Goal: Task Accomplishment & Management: Manage account settings

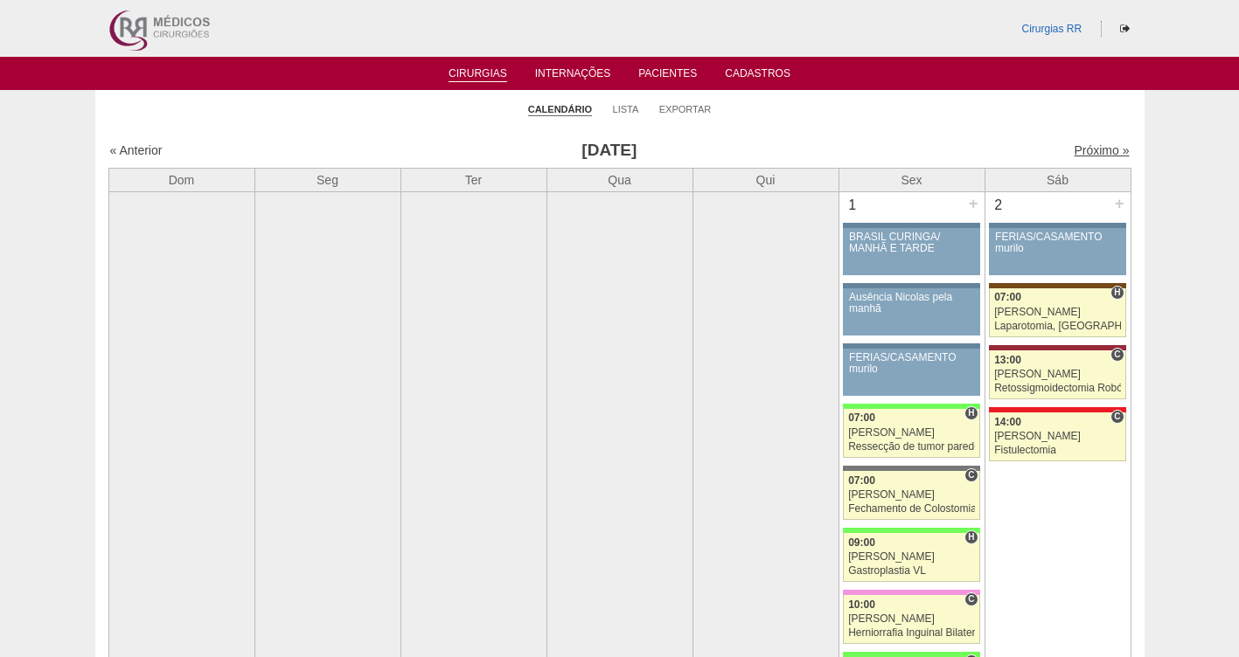
click at [1087, 149] on link "Próximo »" at bounding box center [1101, 150] width 55 height 14
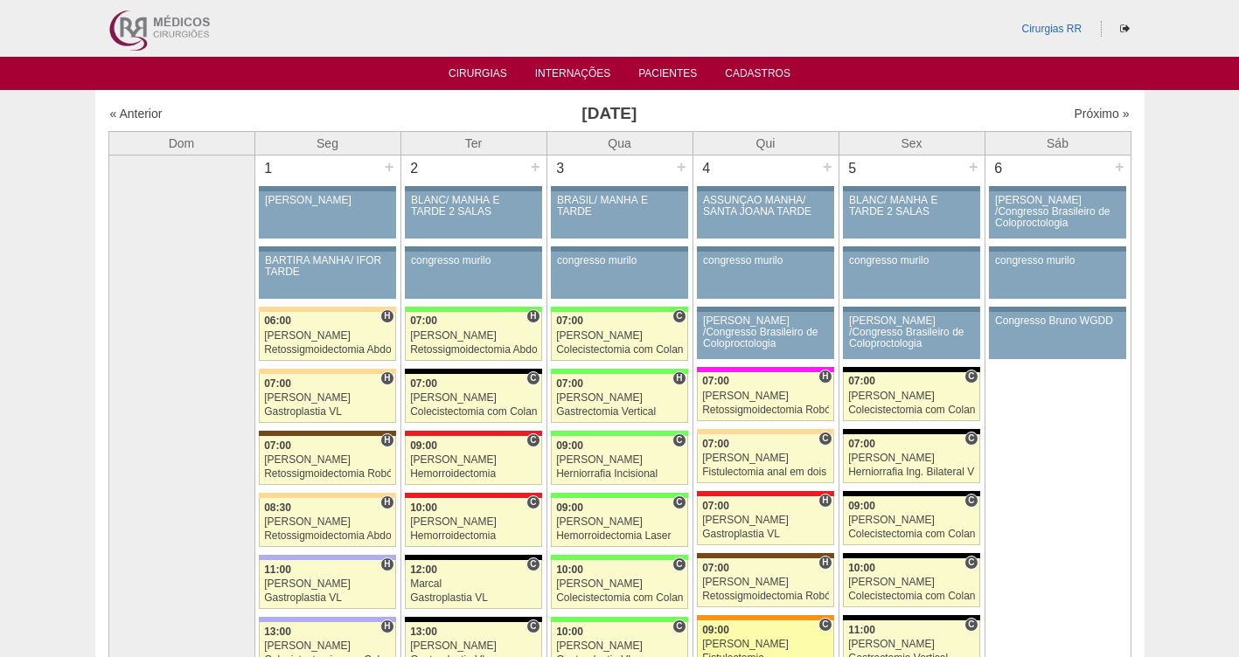
click at [741, 636] on link "87974 Cirurgias RR C 09:00 Juliana Fistulectomia Hospital São Luiz - SCS RR Méd…" at bounding box center [765, 645] width 136 height 49
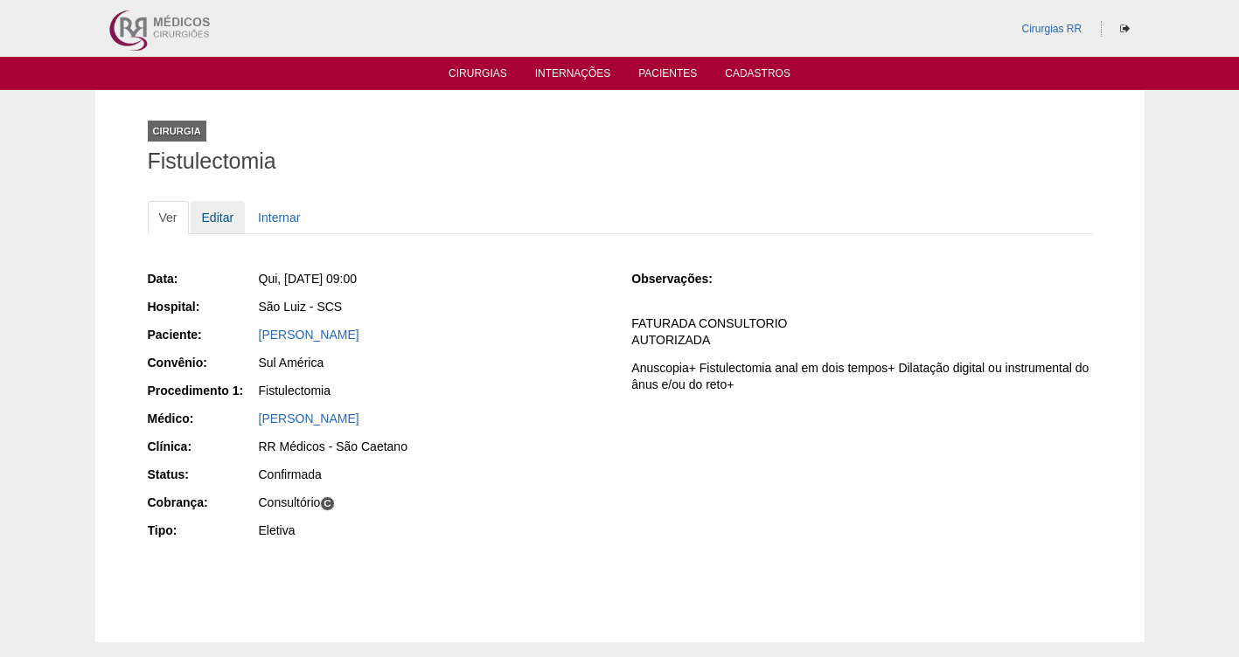
click at [212, 214] on link "Editar" at bounding box center [218, 217] width 55 height 33
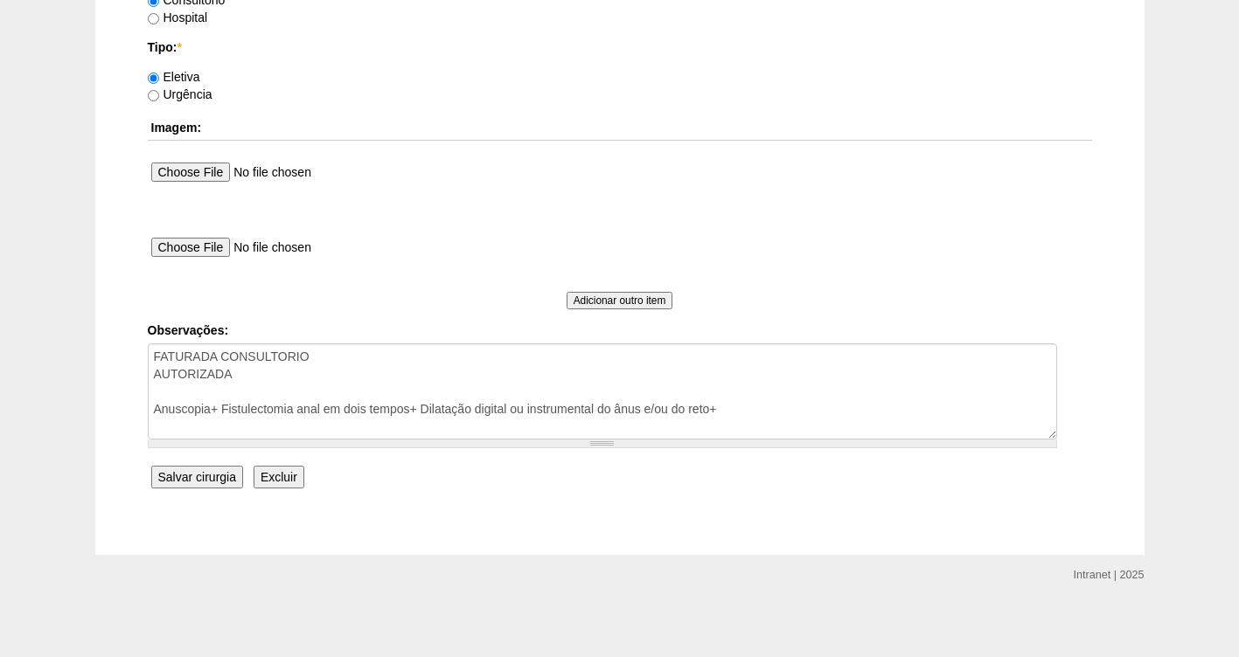
scroll to position [1576, 0]
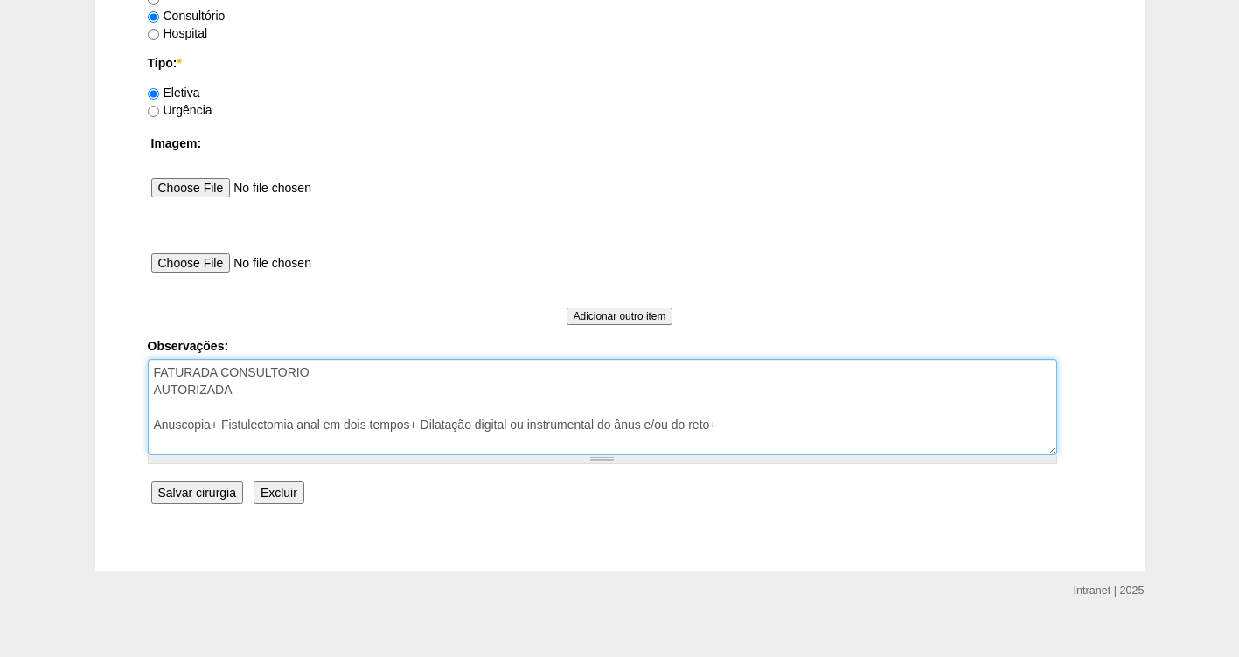
click at [251, 394] on textarea "FATURADA CONSULTORIO AUTORIZADA Anuscopia+ Fistulectomia anal em dois tempos+ D…" at bounding box center [602, 407] width 909 height 96
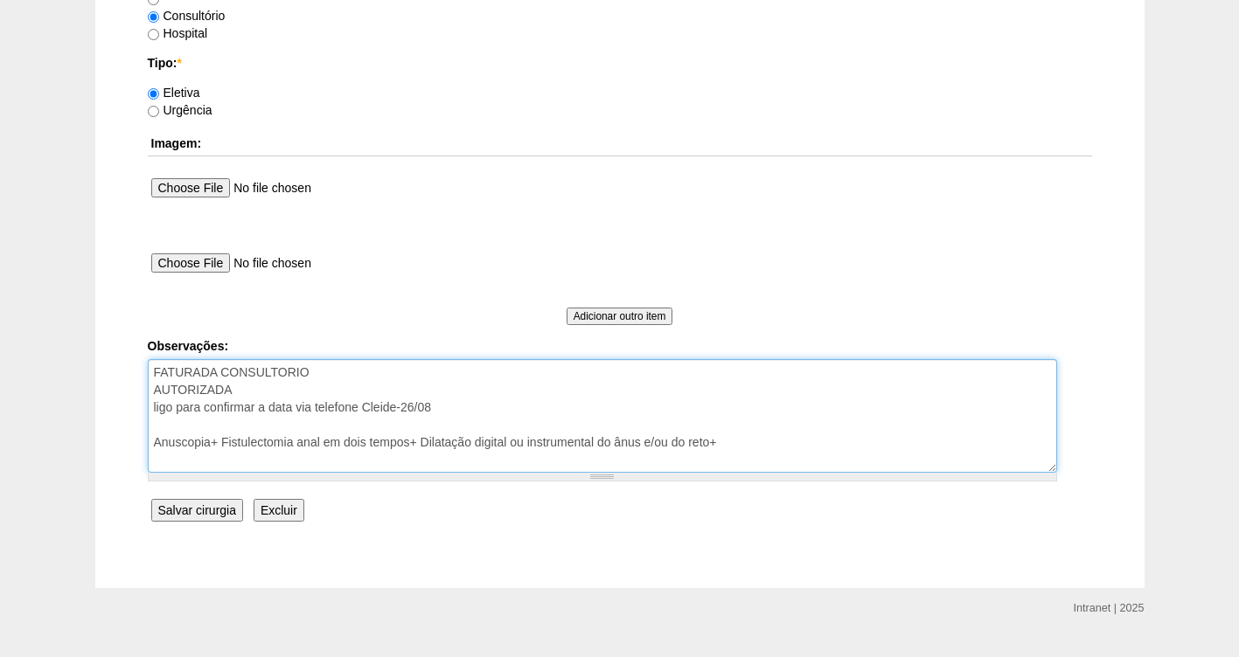
type textarea "FATURADA CONSULTORIO AUTORIZADA ligo para confirmar a data via telefone Cleide-…"
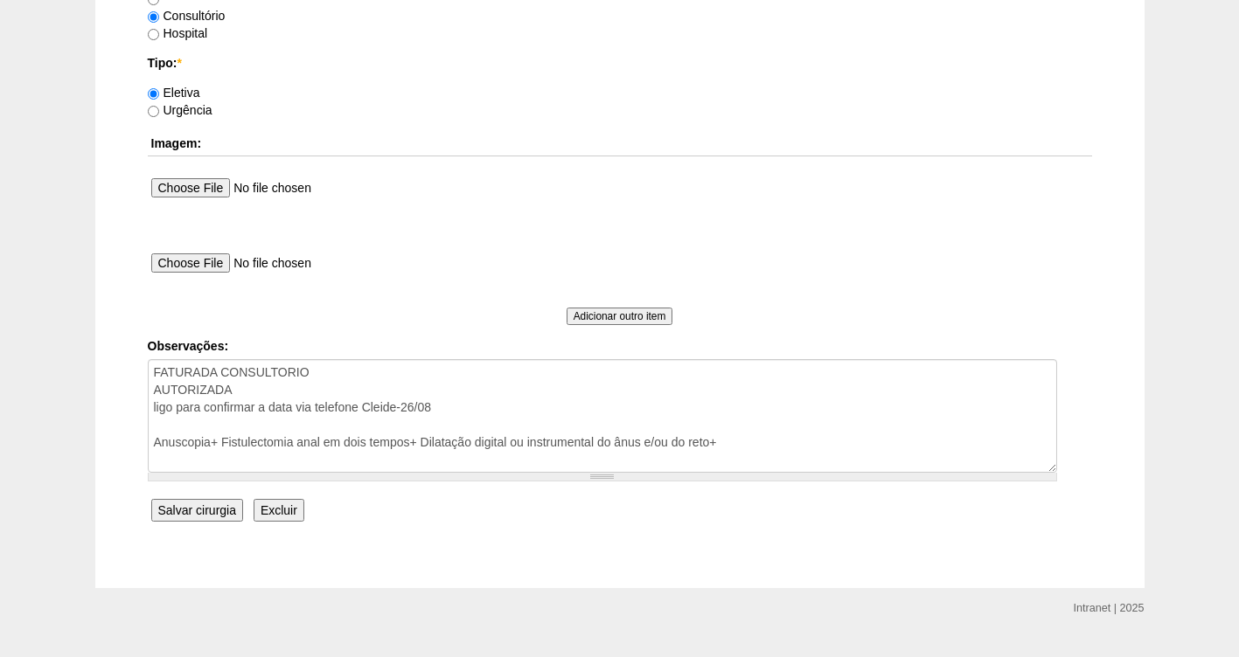
click at [195, 508] on input "Salvar cirurgia" at bounding box center [197, 510] width 92 height 23
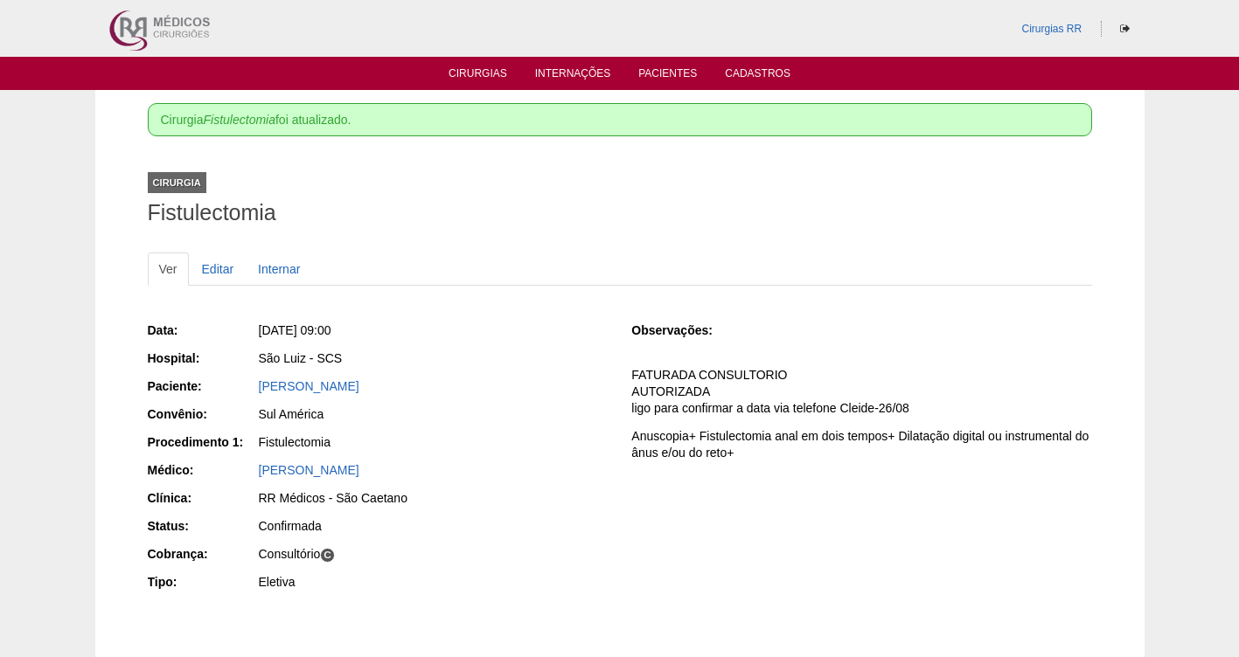
click at [931, 406] on p "FATURADA CONSULTORIO AUTORIZADA ligo para confirmar a data via telefone Cleide-…" at bounding box center [861, 392] width 460 height 50
click at [222, 261] on link "Editar" at bounding box center [218, 269] width 55 height 33
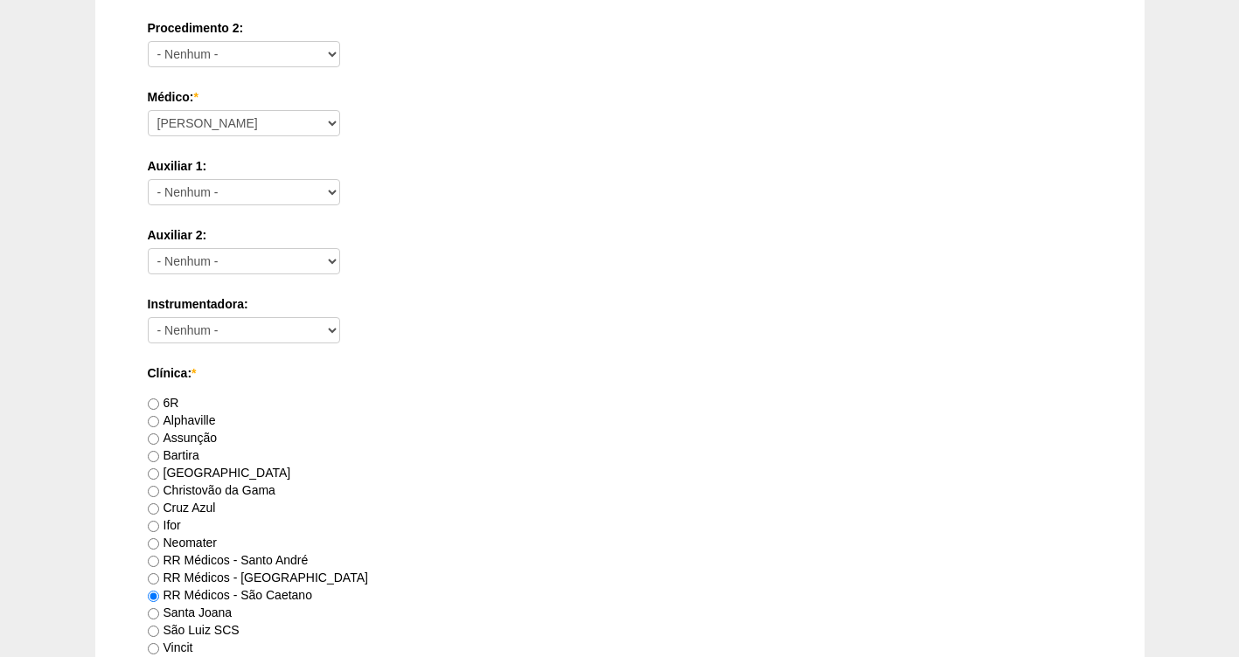
scroll to position [1613, 0]
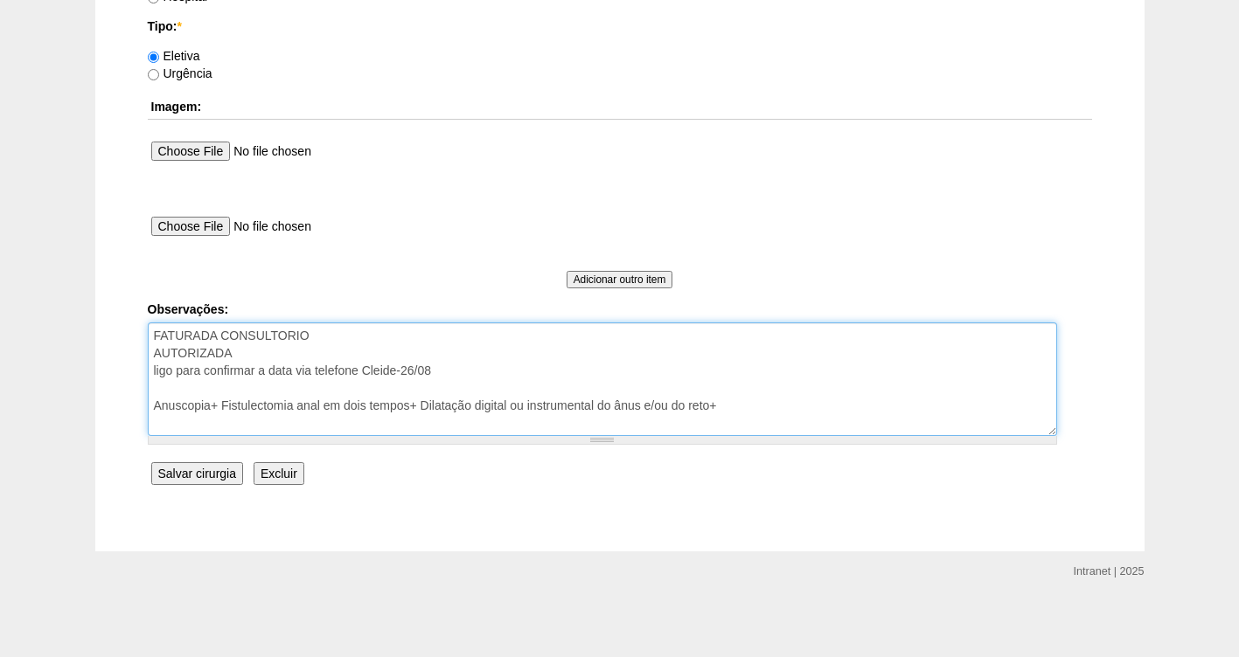
click at [513, 365] on textarea "FATURADA CONSULTORIO AUTORIZADA ligo para confirmar a data via telefone Cleide-…" at bounding box center [602, 380] width 909 height 114
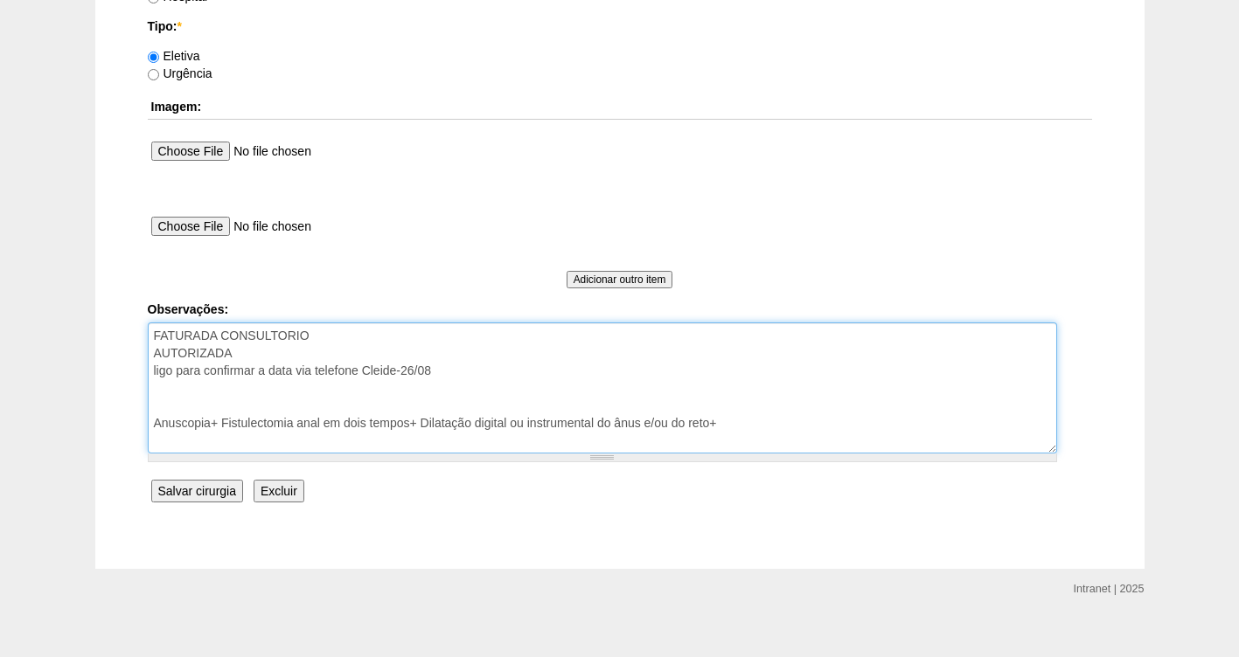
click at [399, 372] on textarea "FATURADA CONSULTORIO AUTORIZADA ligo para confirmar a data via telefone Cleide-…" at bounding box center [602, 388] width 909 height 131
type textarea "FATURADA CONSULTORIO AUTORIZADA ligo para confirmar a data via telefone Cleide-…"
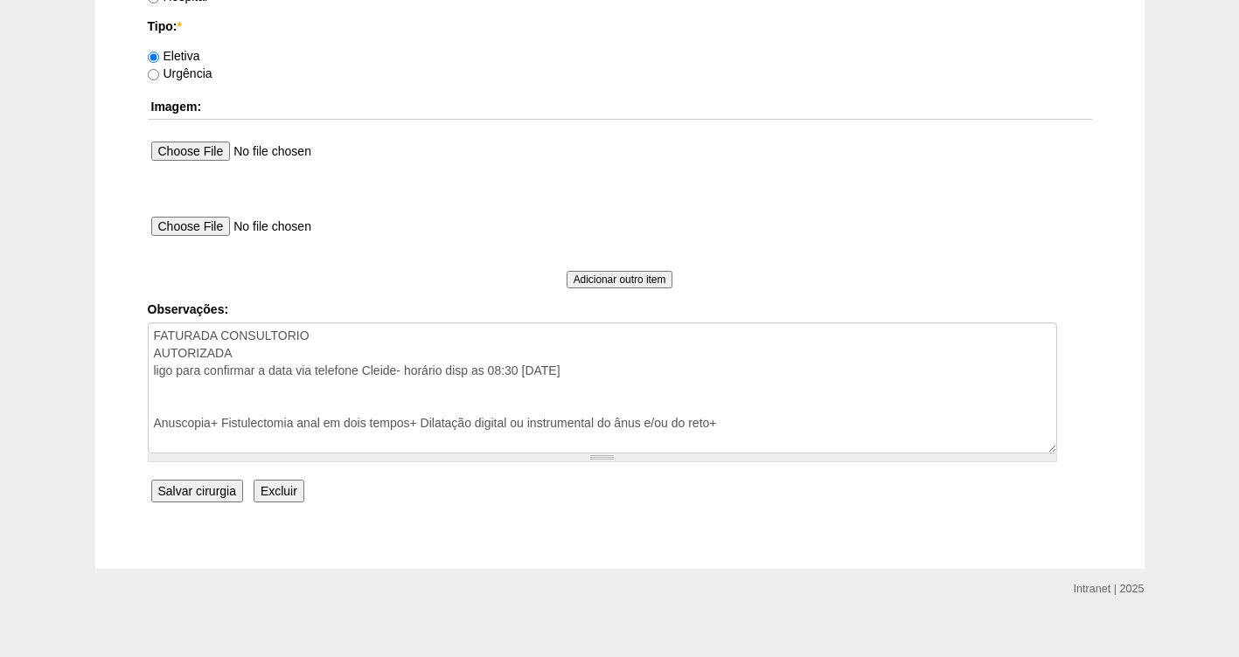
click at [192, 486] on input "Salvar cirurgia" at bounding box center [197, 491] width 92 height 23
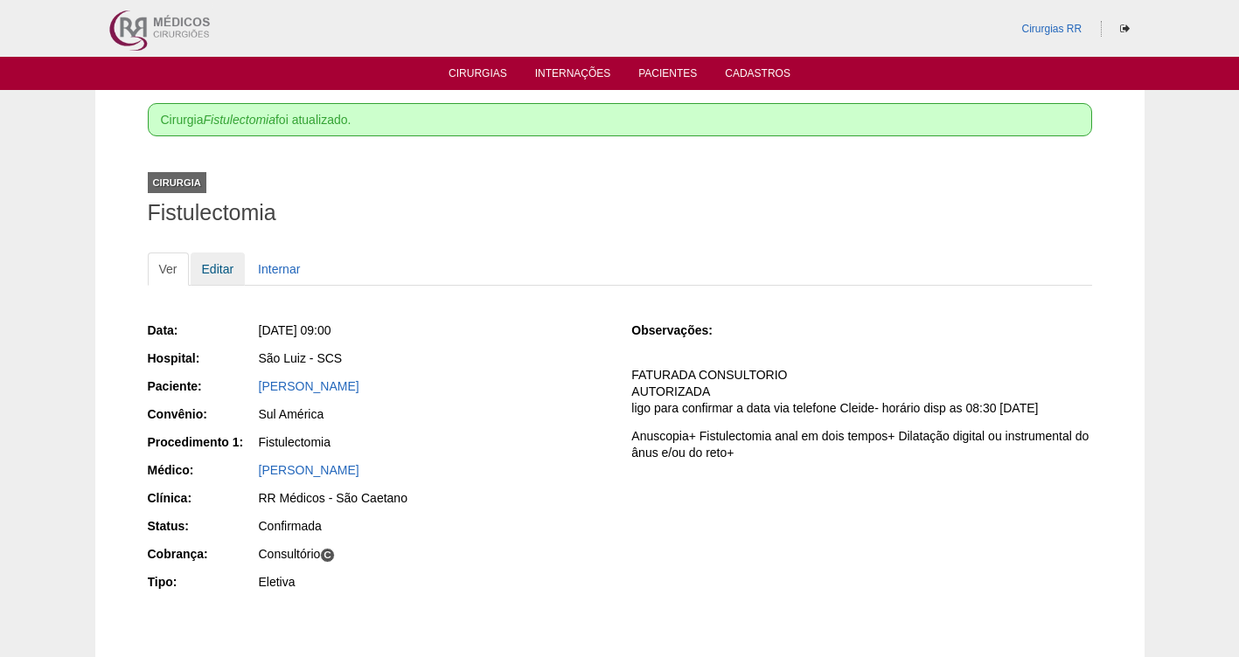
click at [209, 266] on link "Editar" at bounding box center [218, 269] width 55 height 33
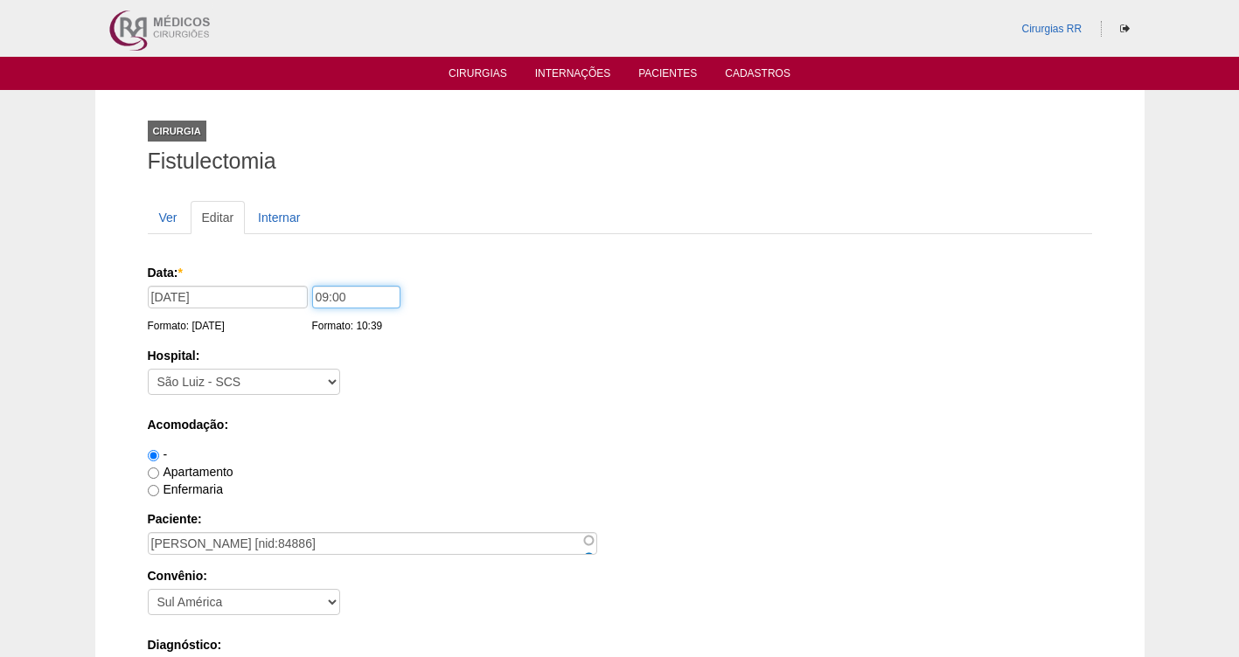
drag, startPoint x: 359, startPoint y: 298, endPoint x: 263, endPoint y: 301, distance: 96.2
click at [267, 282] on div "Data: * 04/09/2025 Formato: 26/08/2025 09:00 Formato: 10:39" at bounding box center [617, 272] width 938 height 17
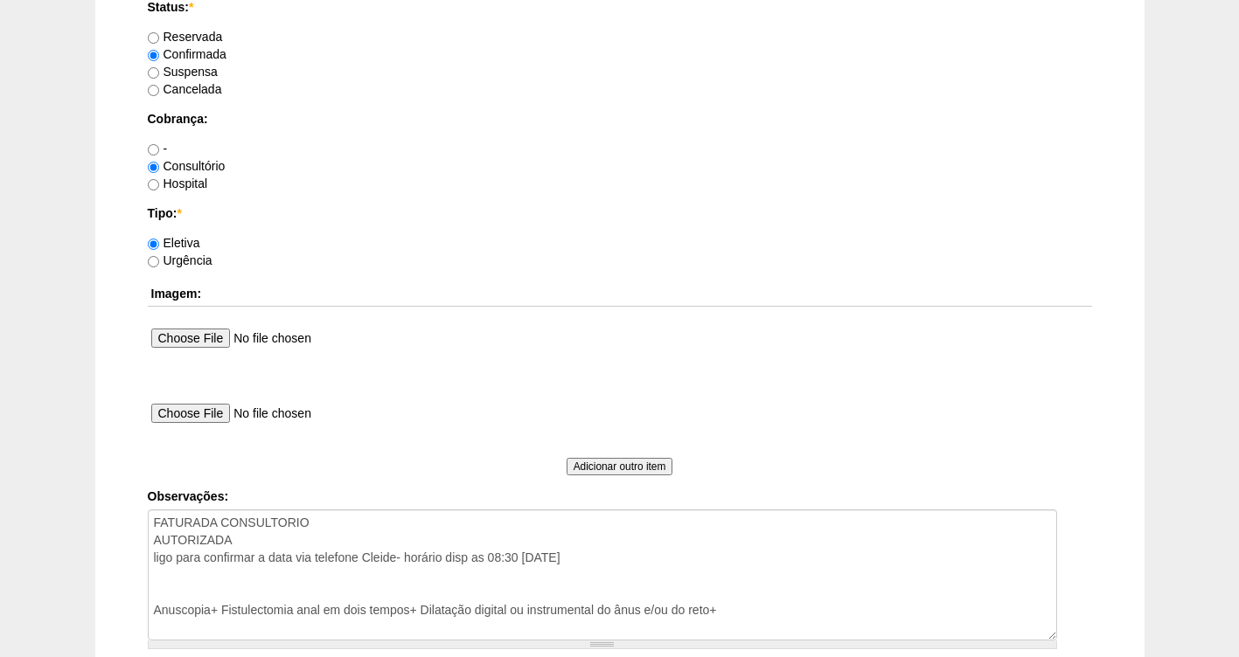
scroll to position [1631, 0]
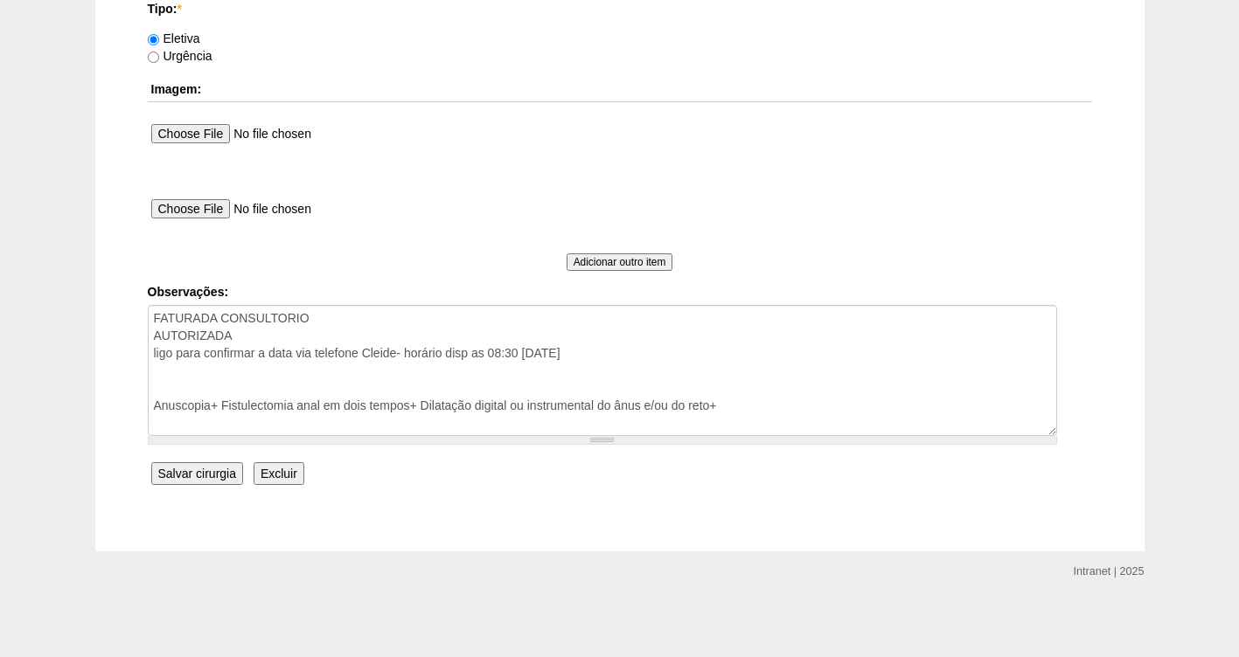
type input "08:30"
click at [194, 473] on input "Salvar cirurgia" at bounding box center [197, 473] width 92 height 23
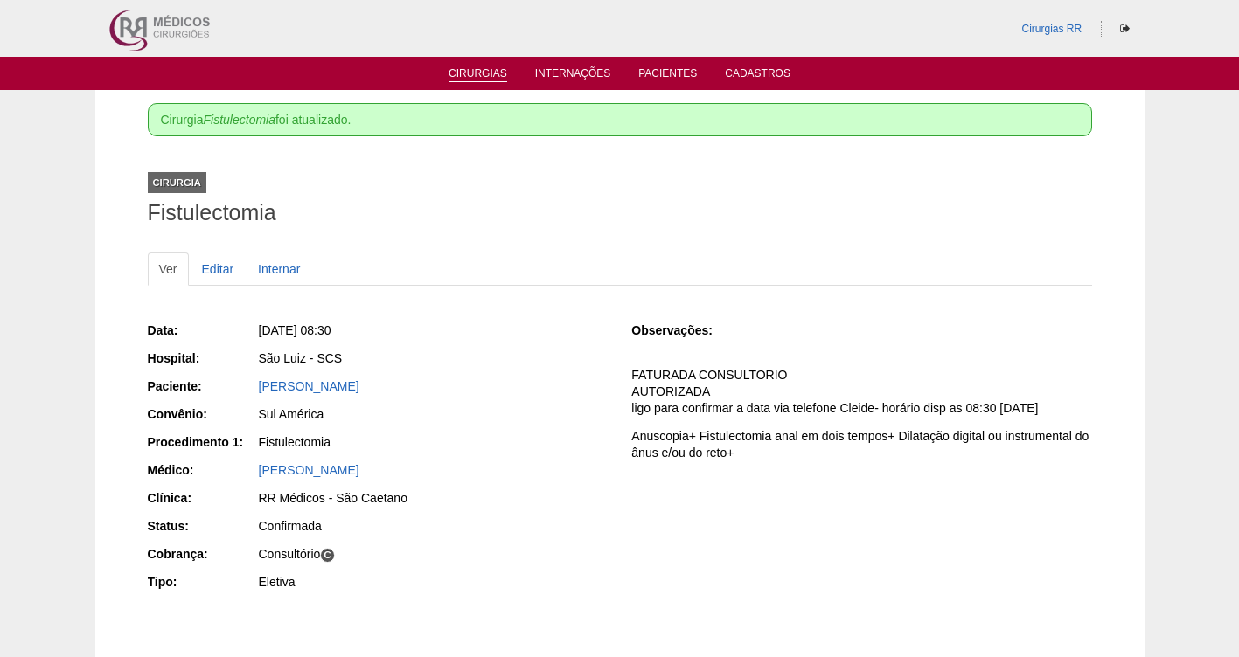
click at [466, 80] on link "Cirurgias" at bounding box center [477, 74] width 59 height 15
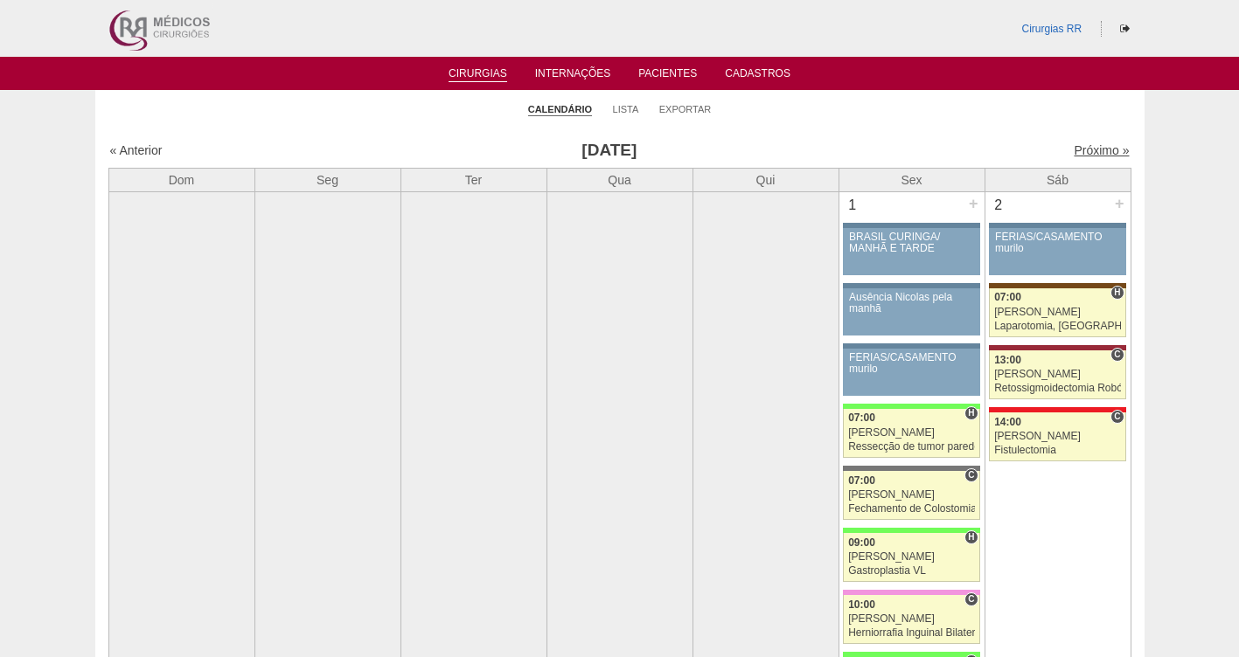
click at [1075, 147] on link "Próximo »" at bounding box center [1101, 150] width 55 height 14
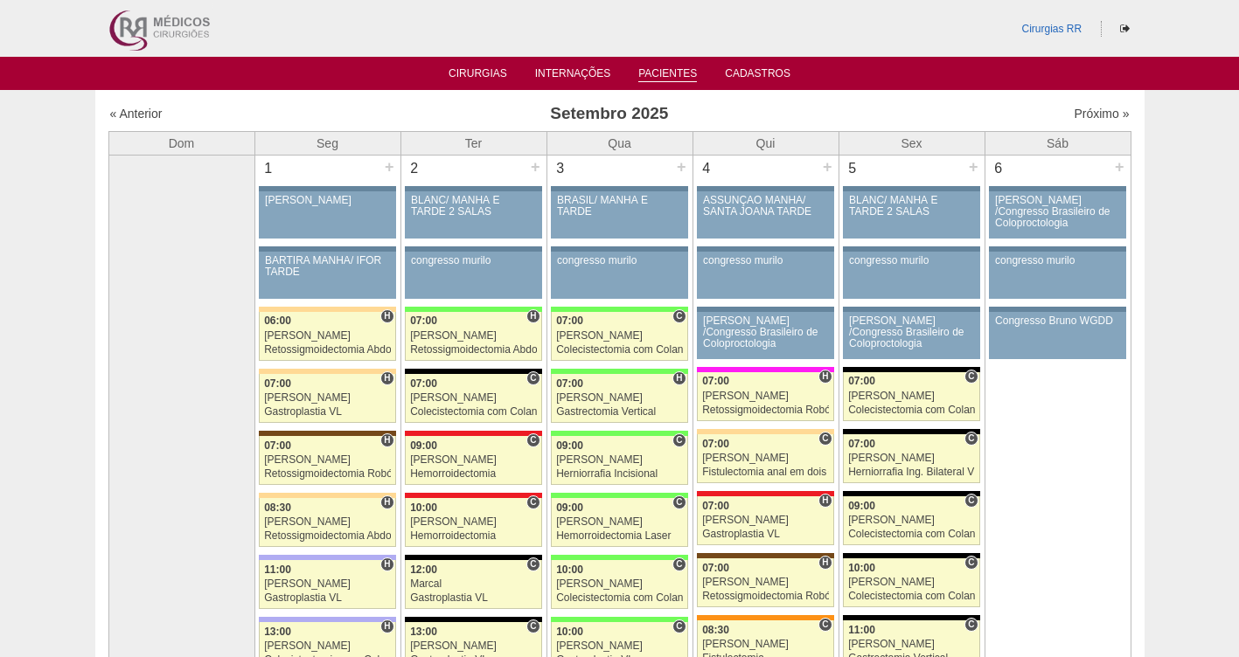
click at [667, 74] on link "Pacientes" at bounding box center [667, 74] width 59 height 15
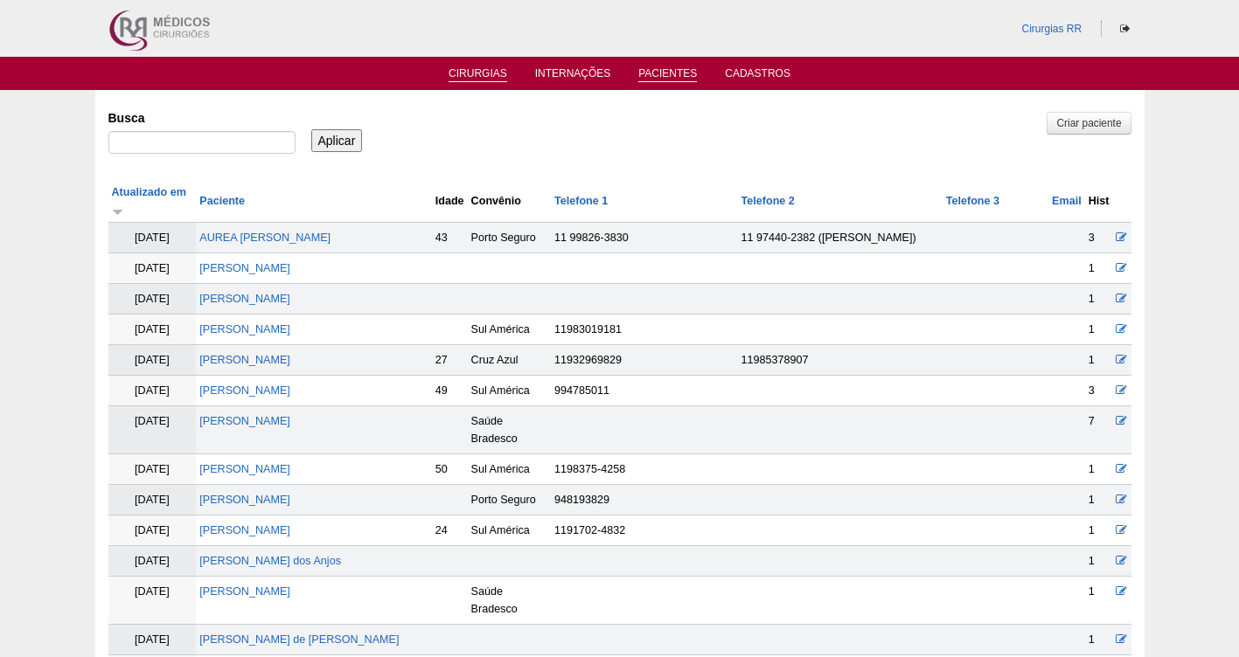
click at [470, 67] on link "Cirurgias" at bounding box center [477, 74] width 59 height 15
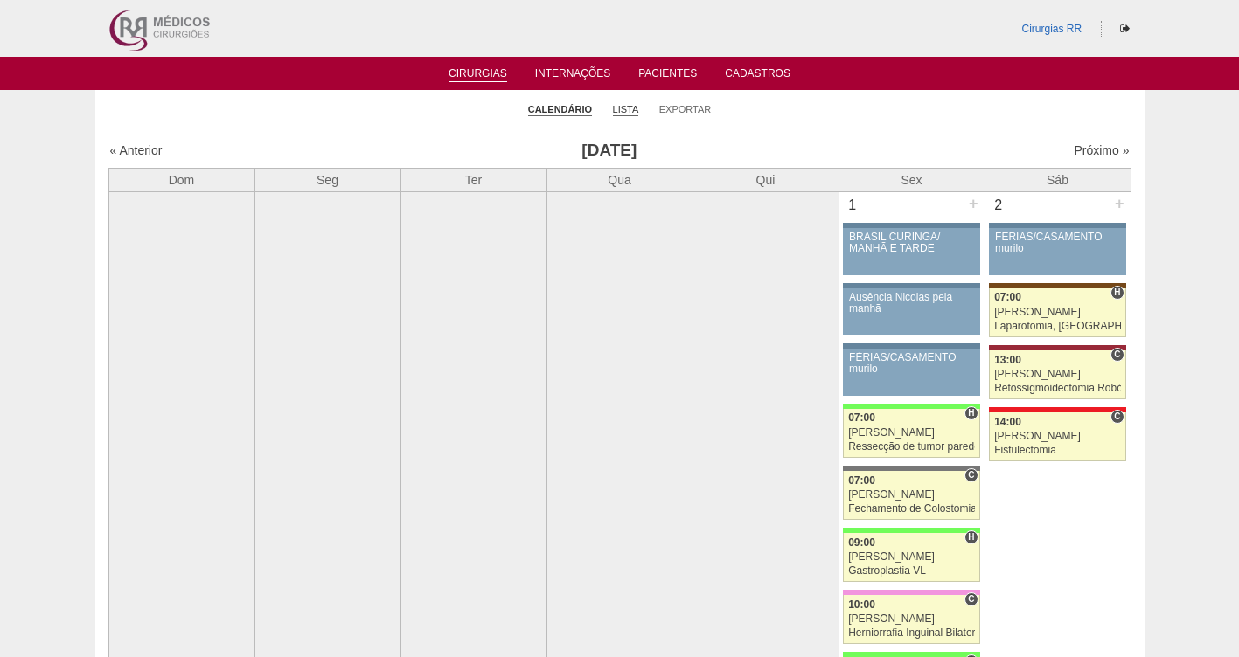
click at [626, 108] on link "Lista" at bounding box center [626, 109] width 26 height 13
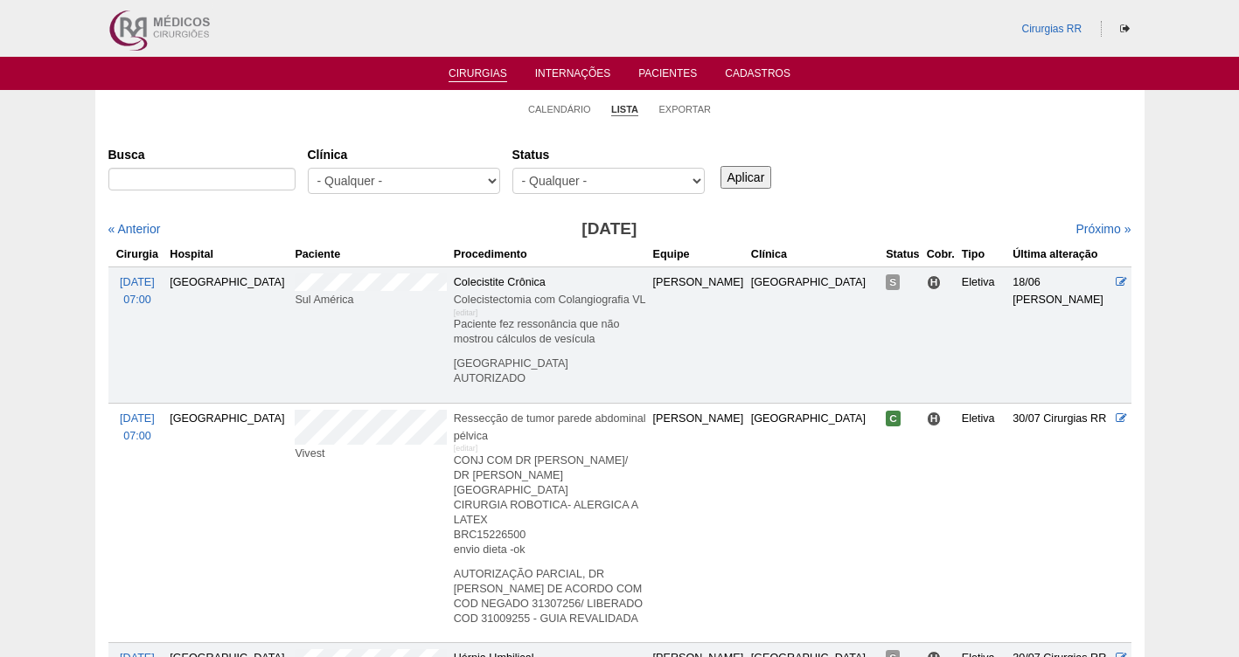
select select "resr"
click at [512, 168] on select "- Qualquer - Reservada Confirmada Suspensa Cancelada" at bounding box center [608, 181] width 192 height 26
click at [745, 177] on input "Aplicar" at bounding box center [746, 177] width 52 height 23
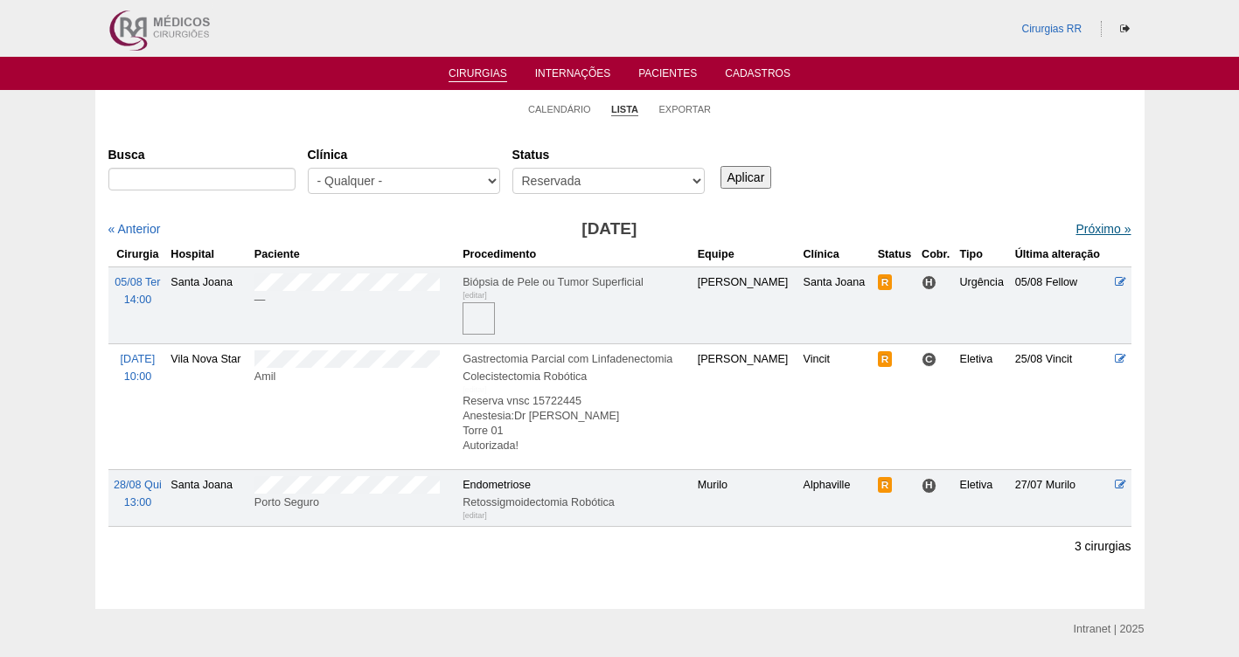
click at [1078, 226] on link "Próximo »" at bounding box center [1102, 229] width 55 height 14
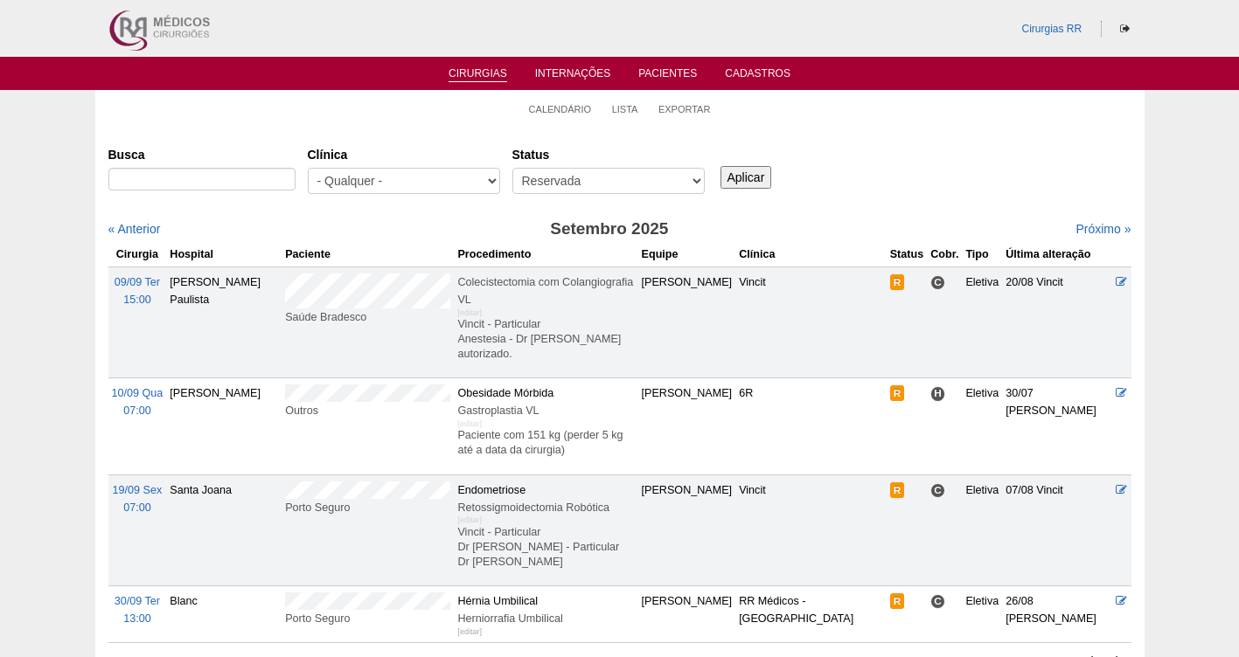
scroll to position [23, 0]
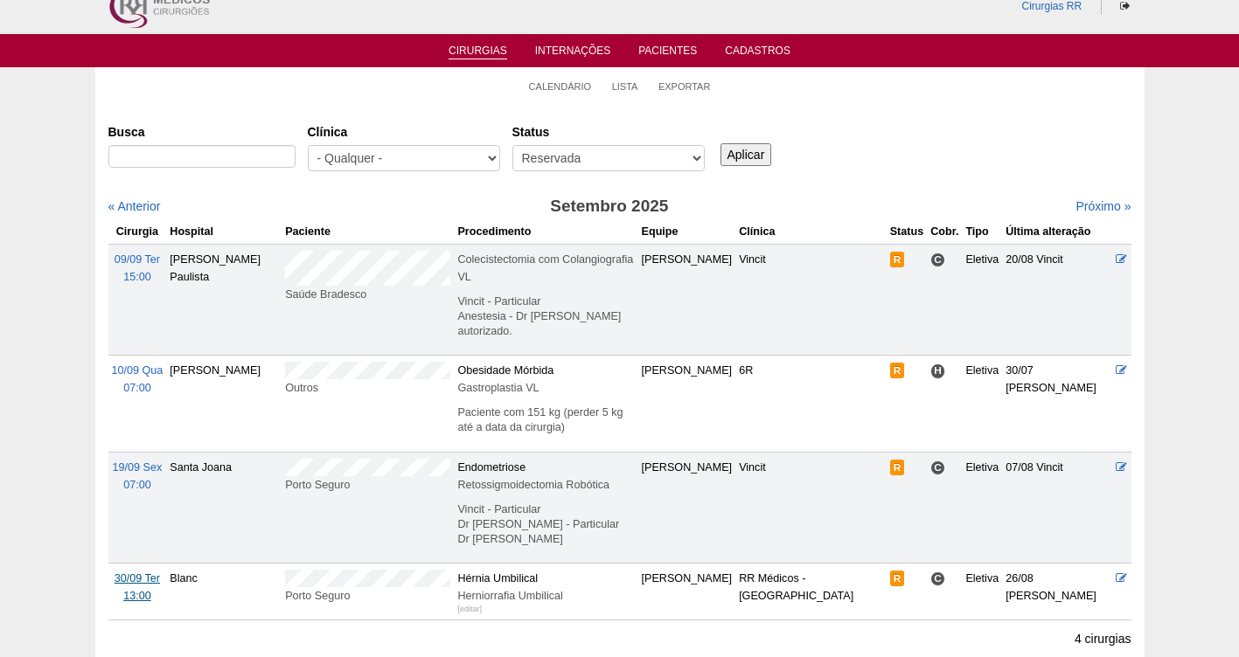
click at [133, 573] on span "30/09 Ter" at bounding box center [137, 579] width 45 height 12
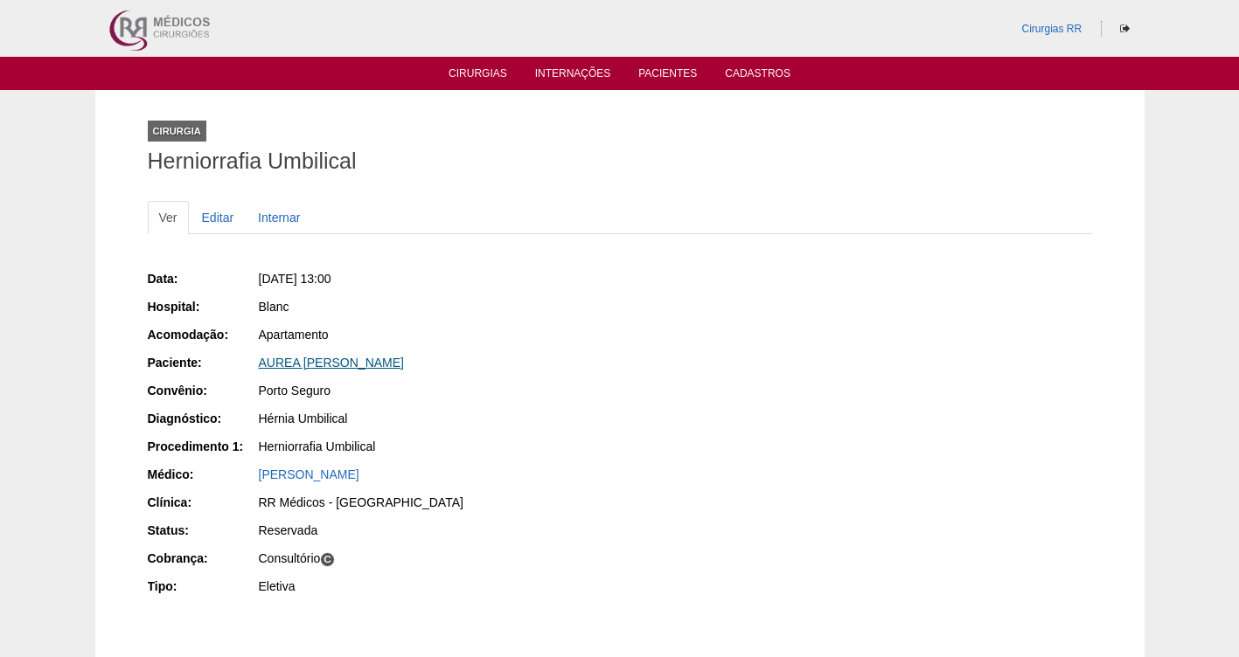
drag, startPoint x: 539, startPoint y: 356, endPoint x: 258, endPoint y: 369, distance: 280.9
click at [259, 369] on div "AUREA [PERSON_NAME]" at bounding box center [433, 362] width 349 height 17
copy link "AUREA [PERSON_NAME]"
